Goal: Browse casually: Explore the website without a specific task or goal

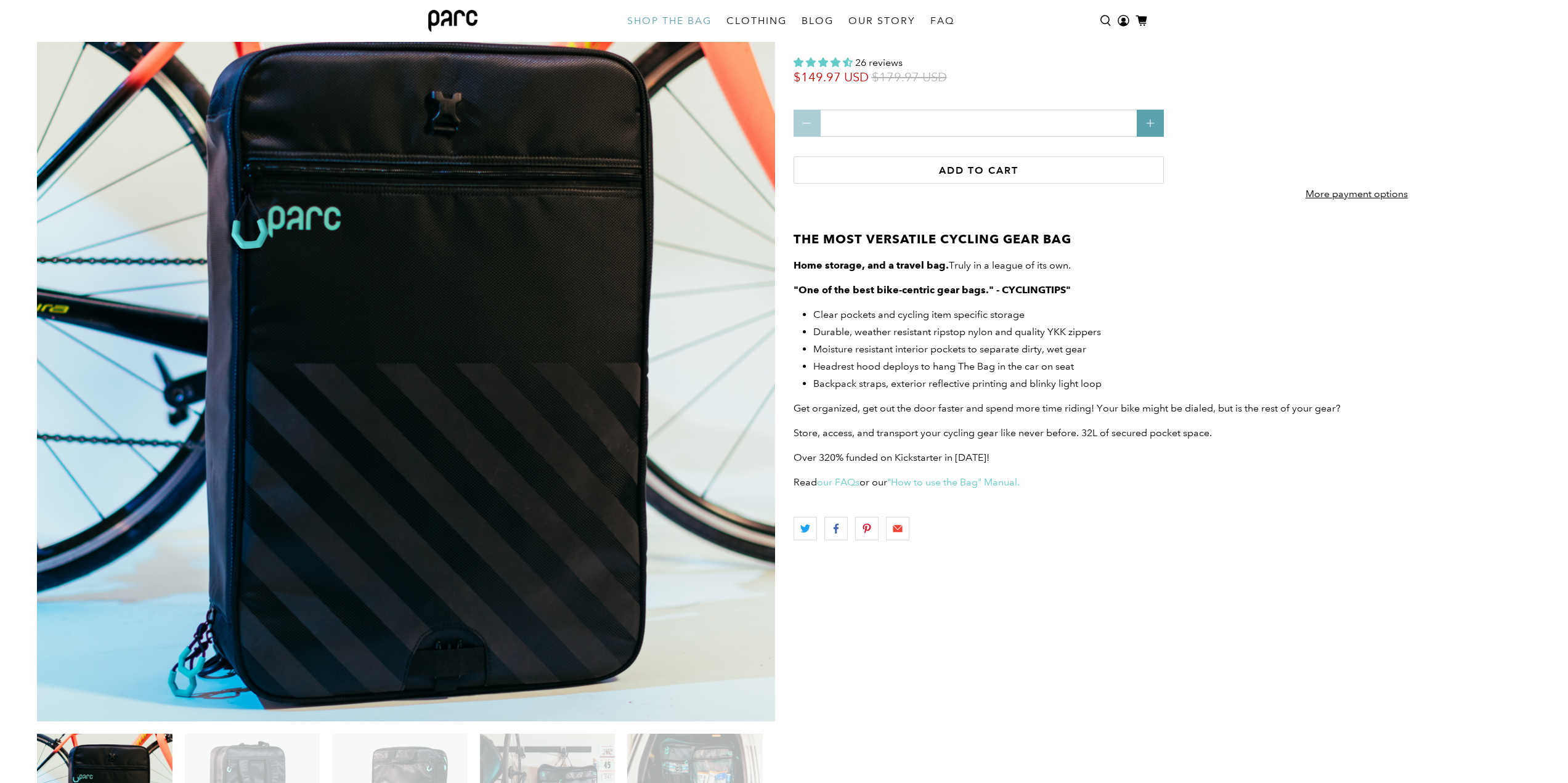
scroll to position [300, 0]
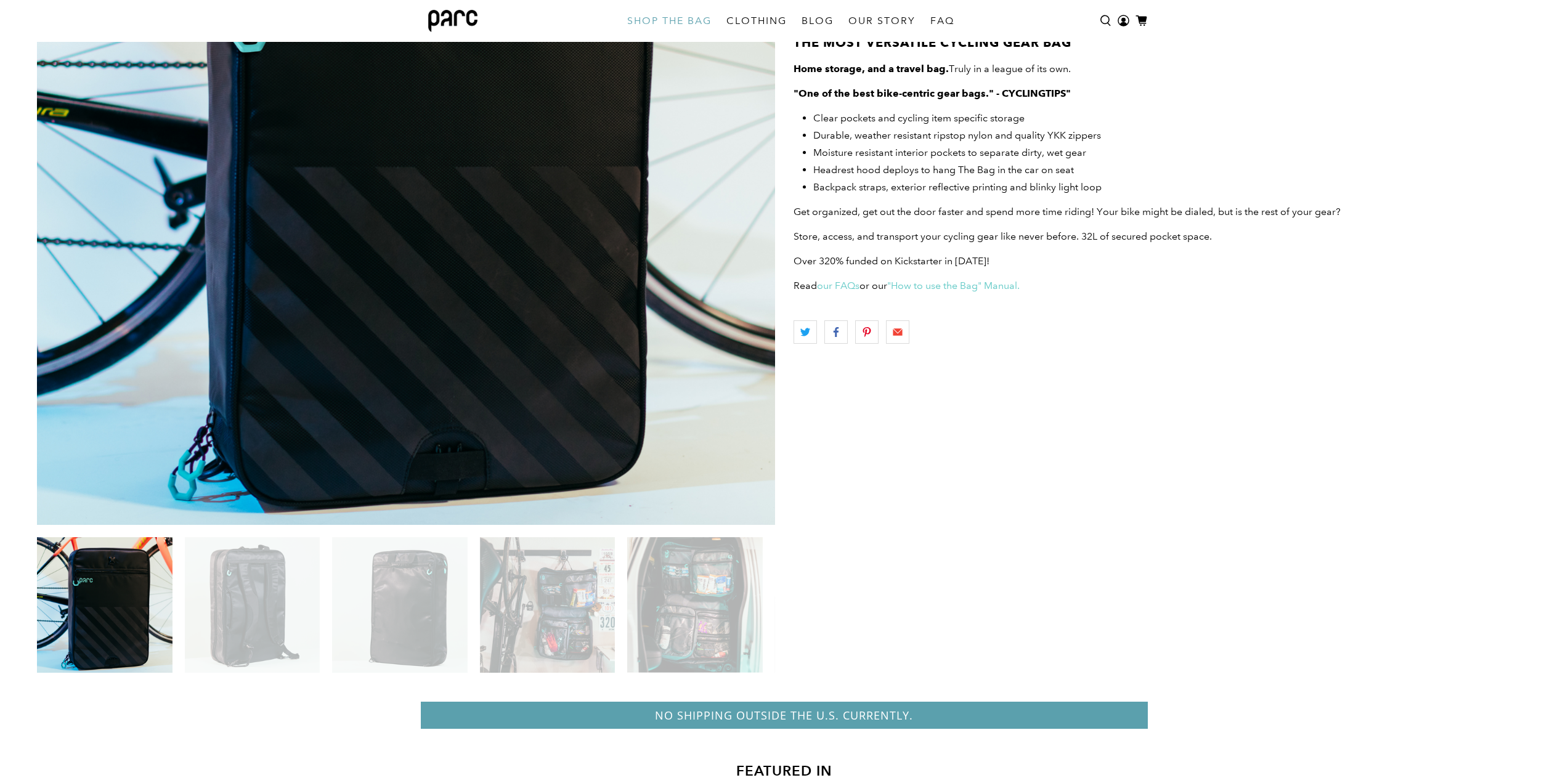
click at [228, 583] on img at bounding box center [252, 605] width 136 height 136
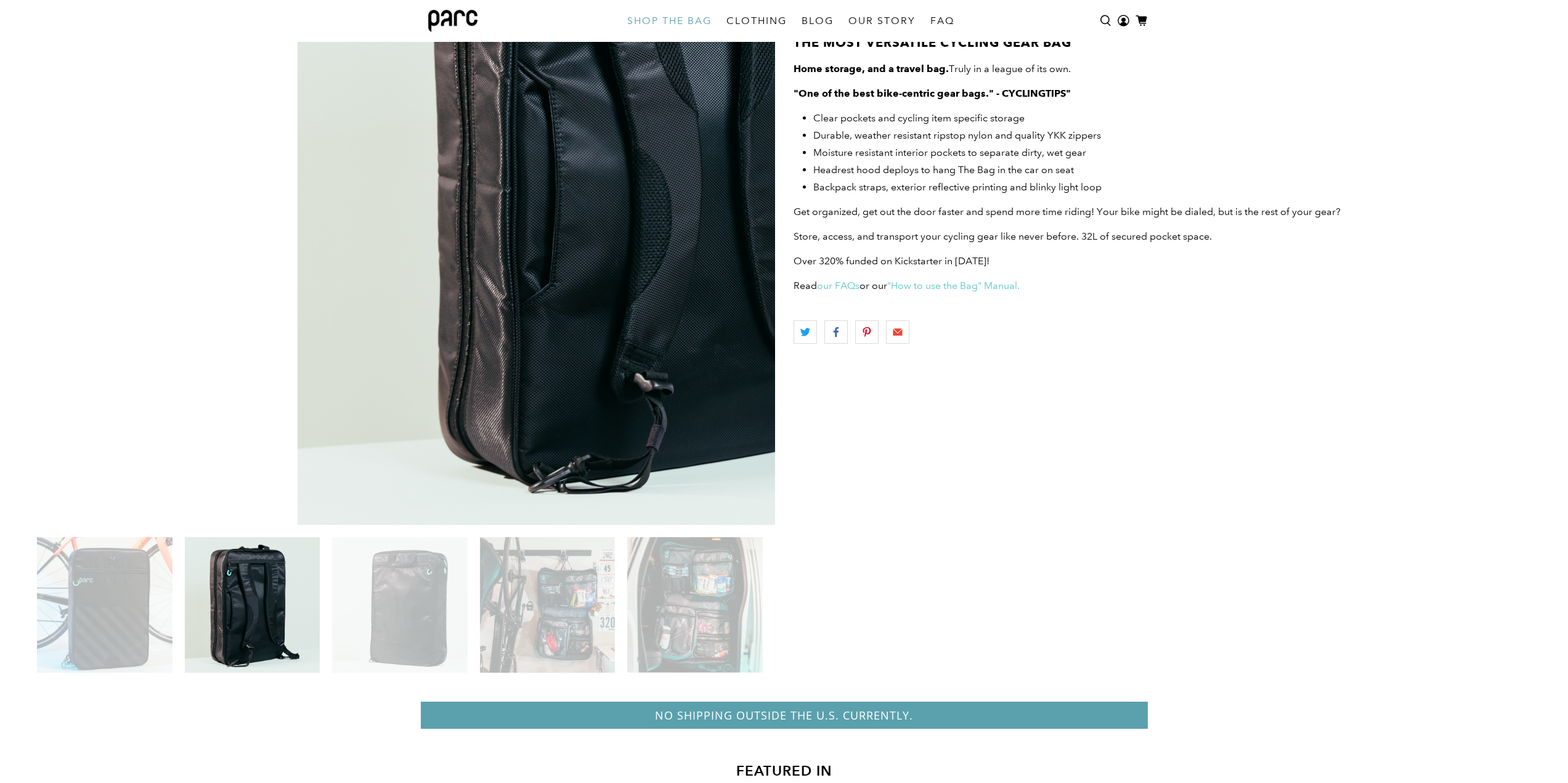
click at [419, 594] on img at bounding box center [399, 605] width 135 height 136
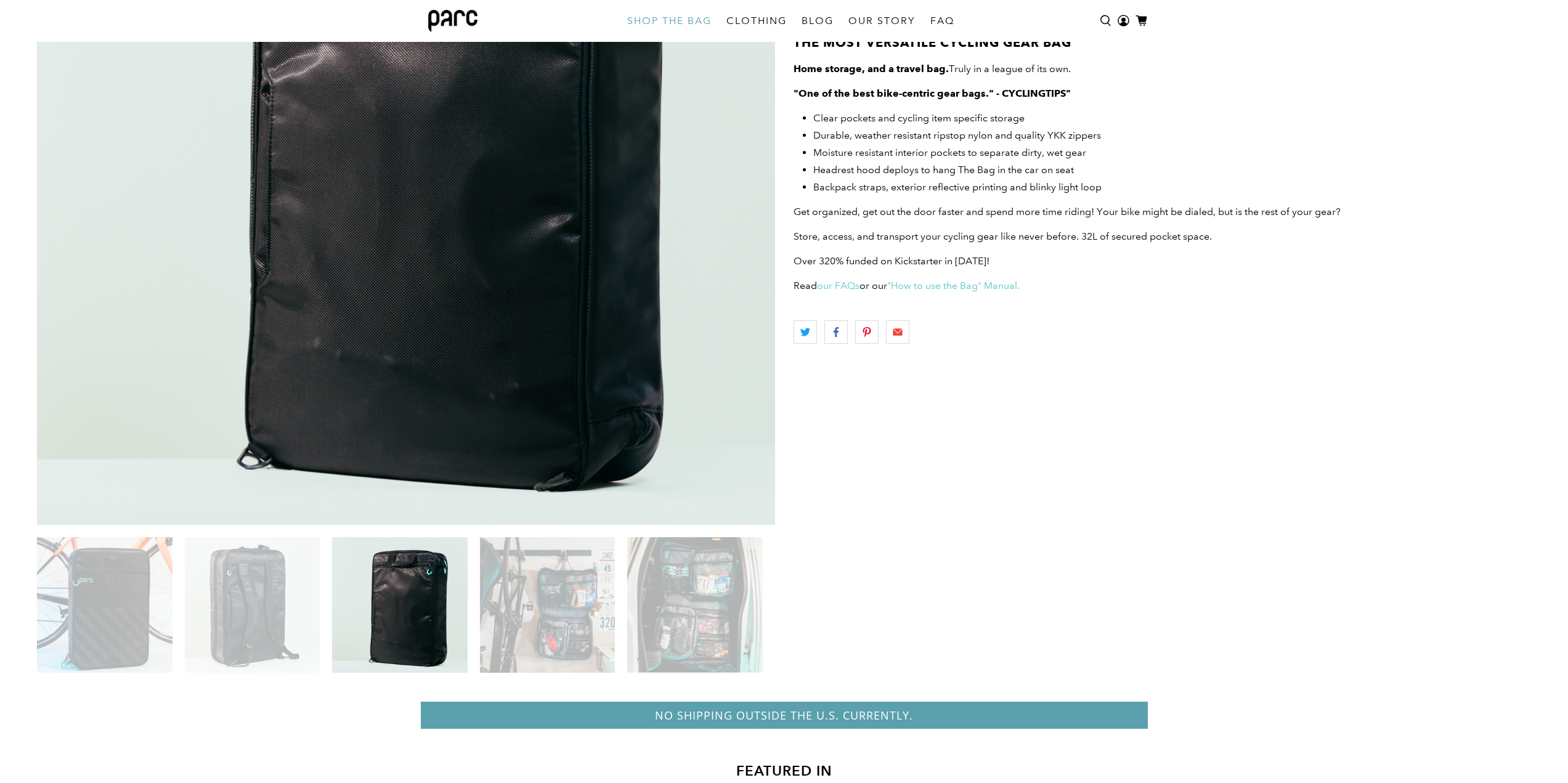
click at [576, 612] on img at bounding box center [547, 605] width 136 height 136
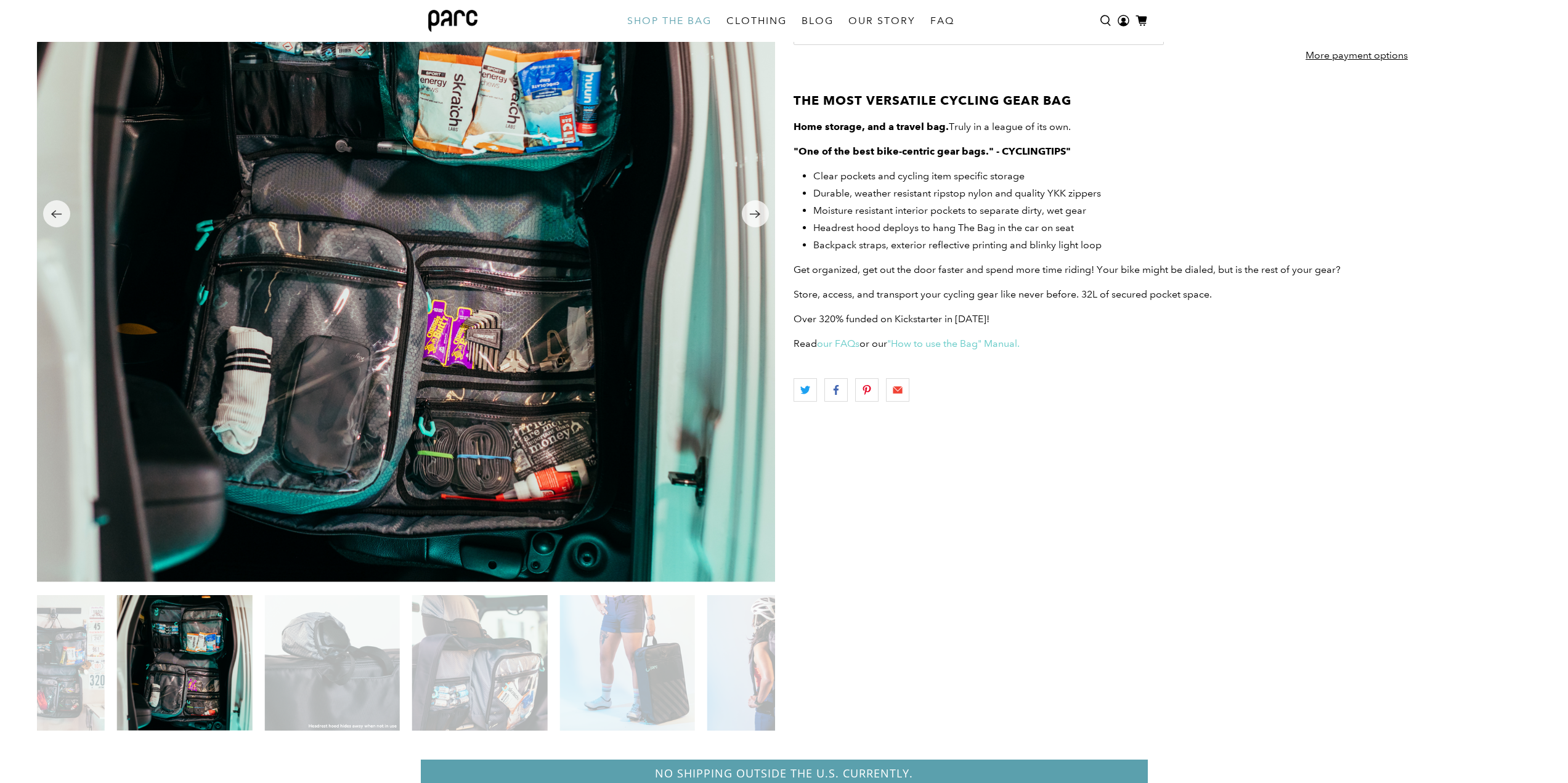
scroll to position [176, 0]
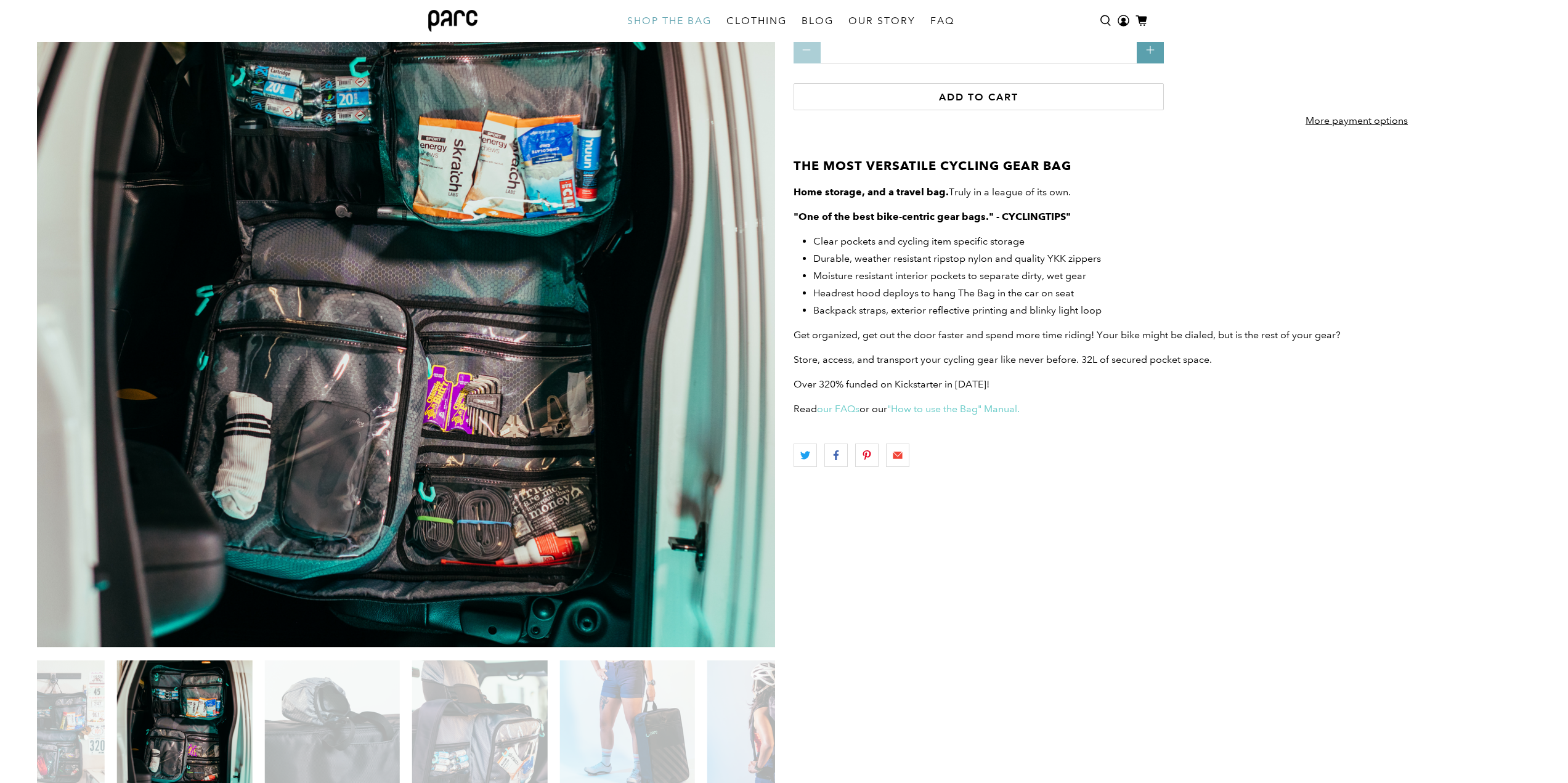
click at [67, 736] on img at bounding box center [37, 728] width 136 height 136
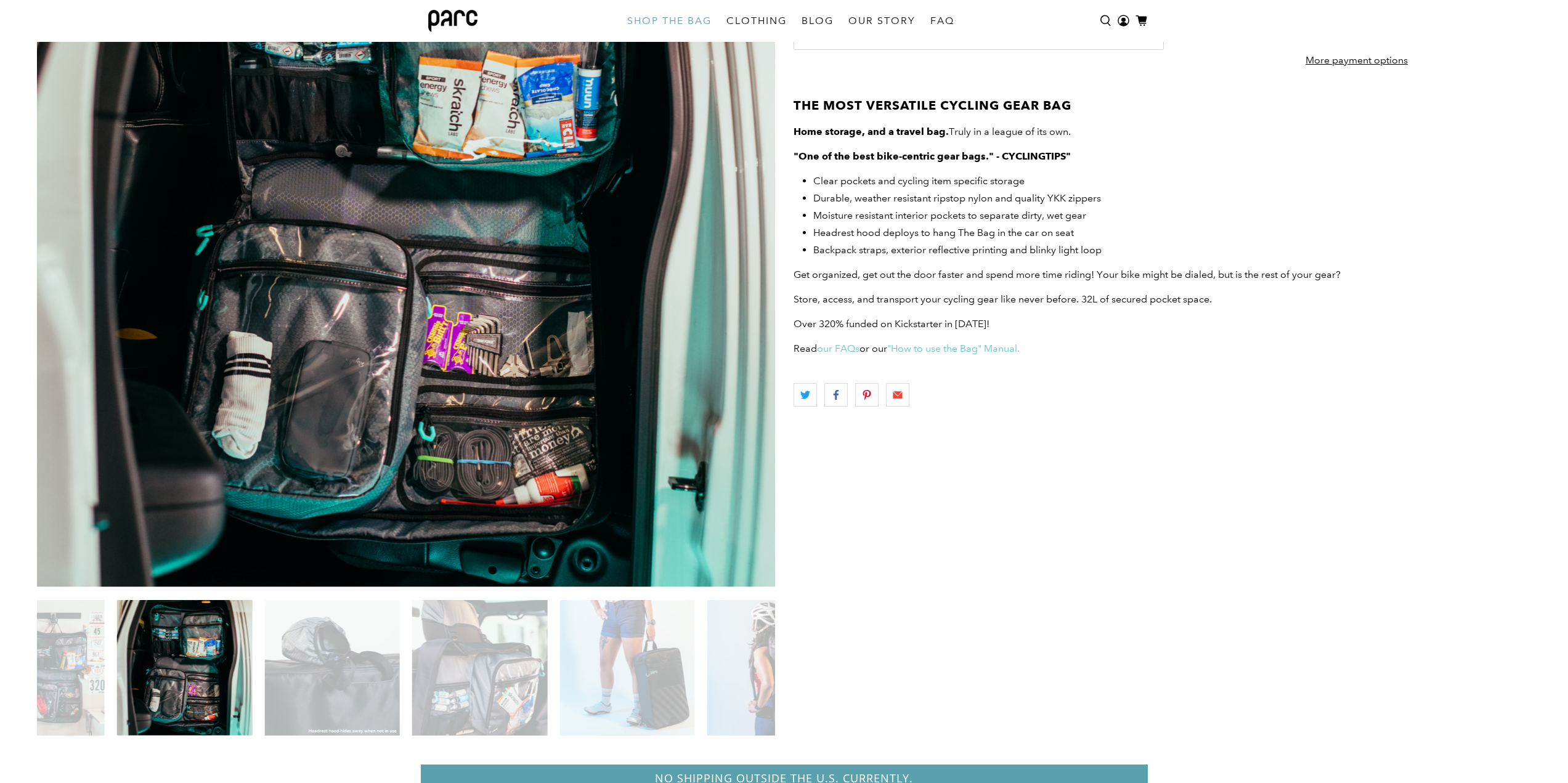
scroll to position [238, 0]
click at [484, 661] on img at bounding box center [480, 667] width 136 height 136
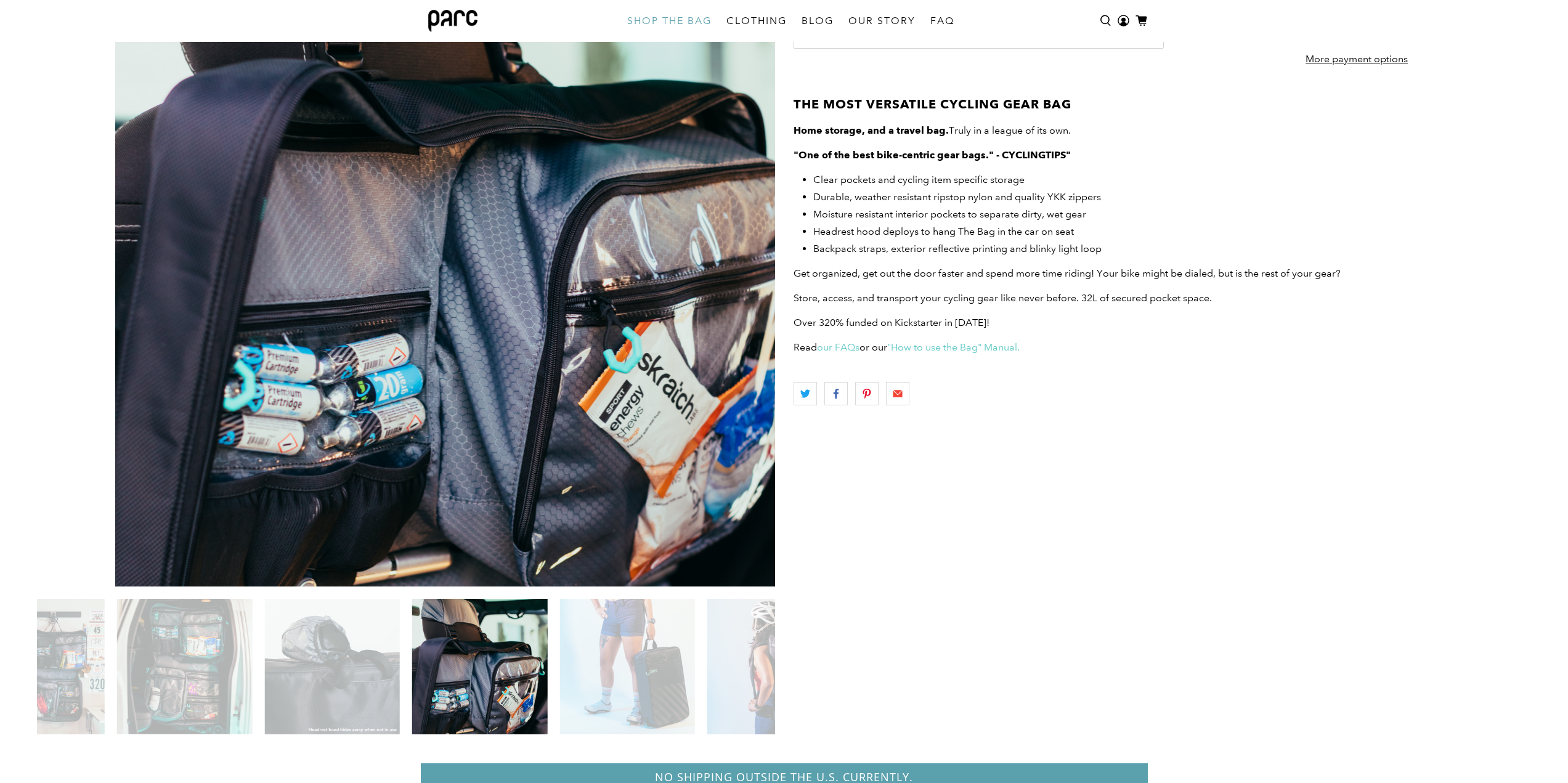
click at [615, 668] on img at bounding box center [627, 667] width 136 height 136
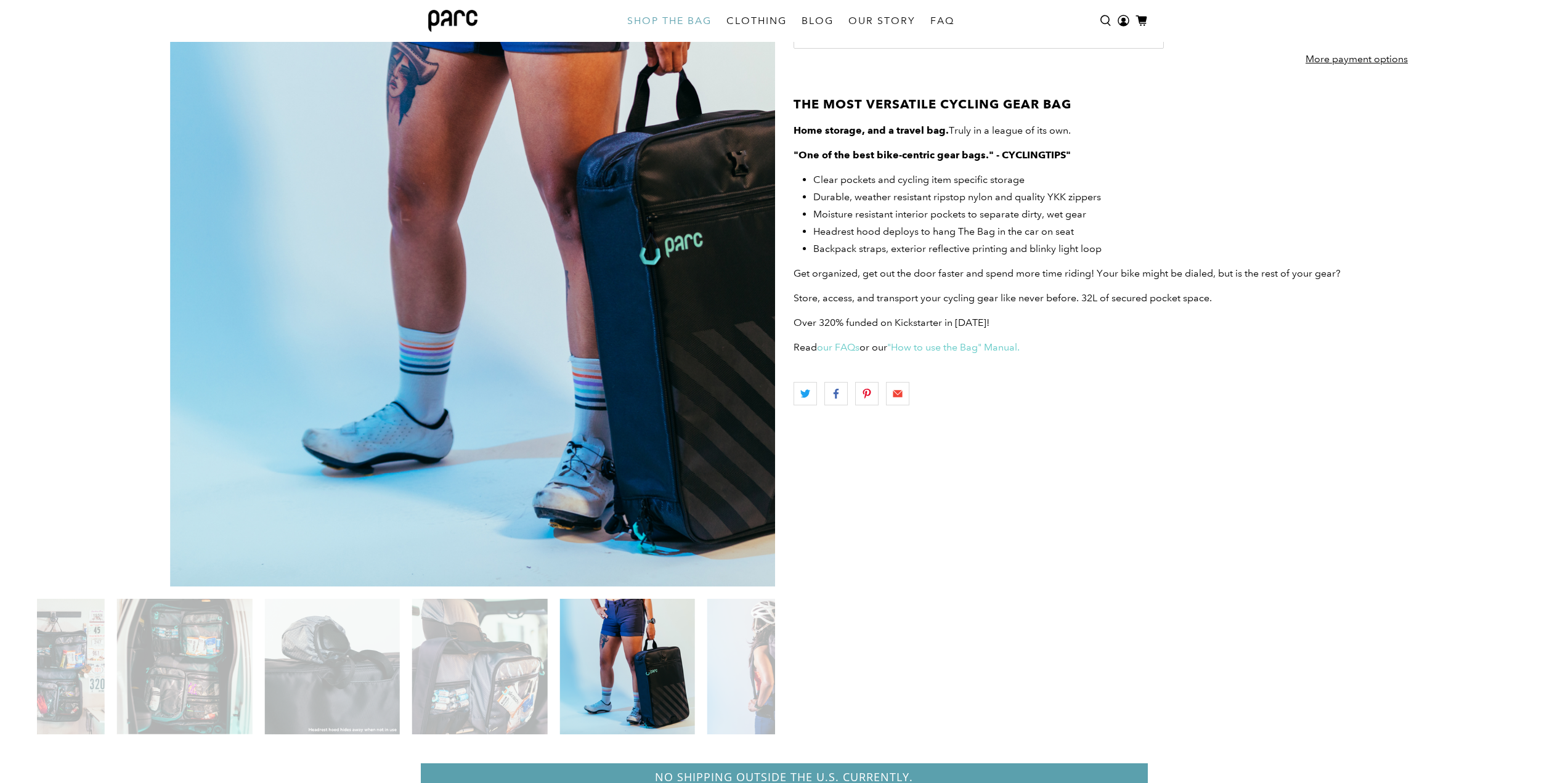
click at [741, 677] on img at bounding box center [775, 667] width 136 height 136
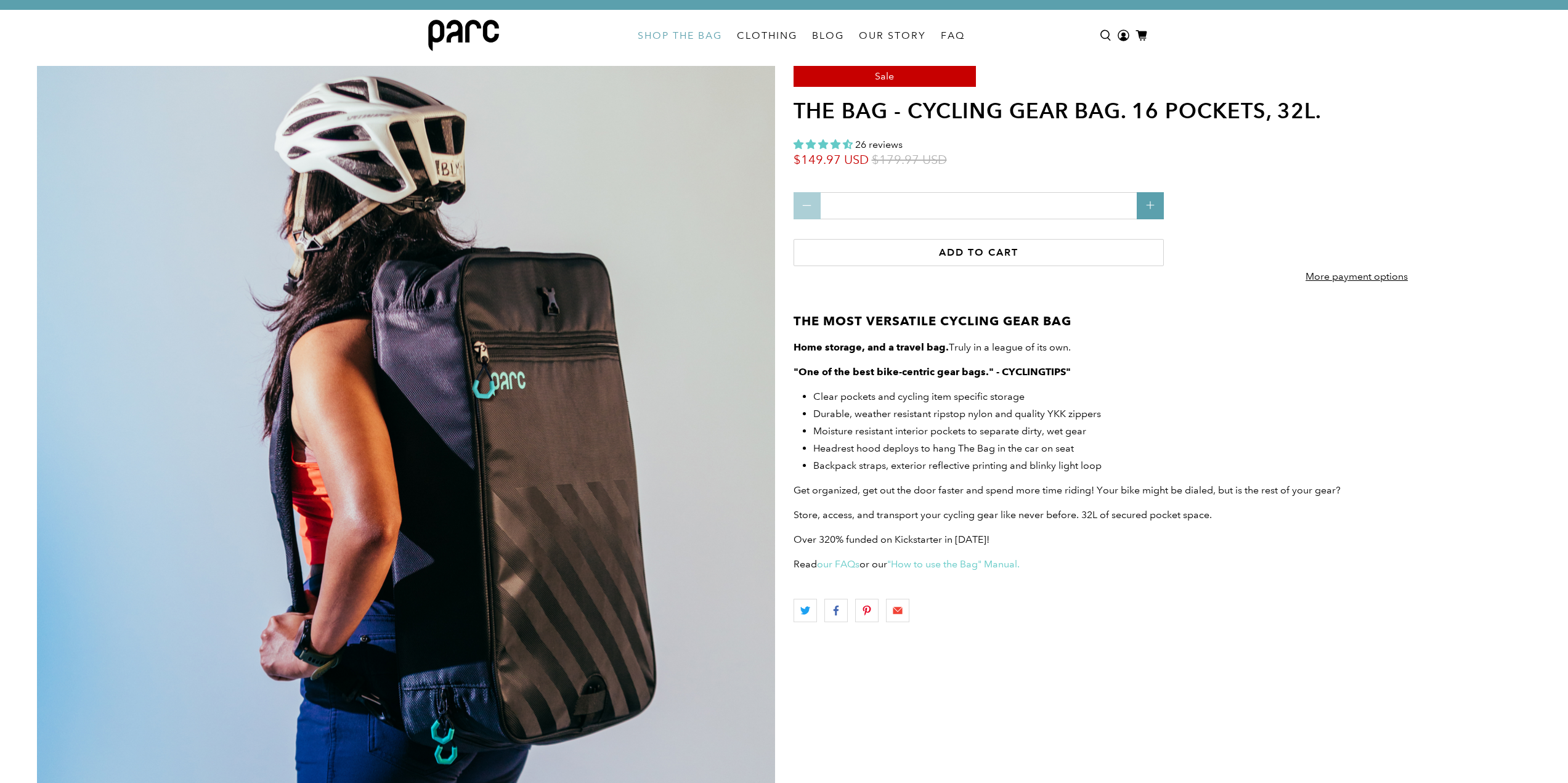
scroll to position [0, 0]
